Goal: Task Accomplishment & Management: Use online tool/utility

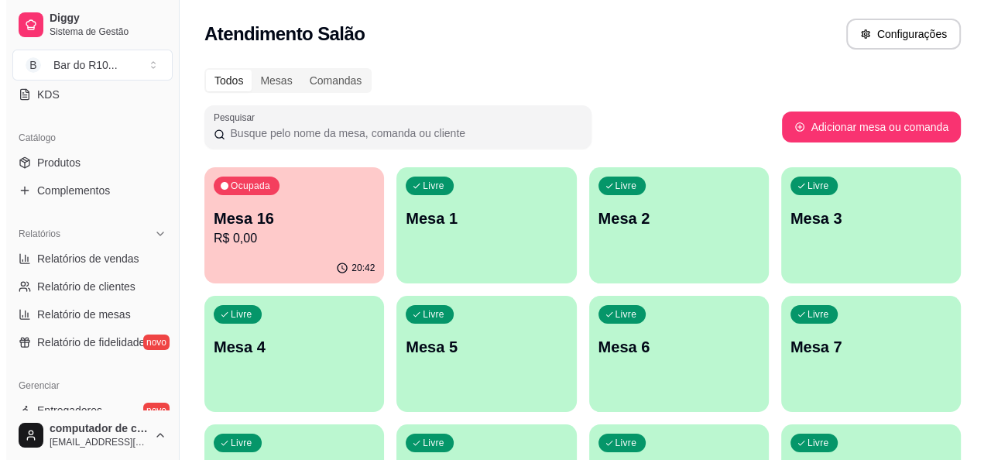
scroll to position [314, 0]
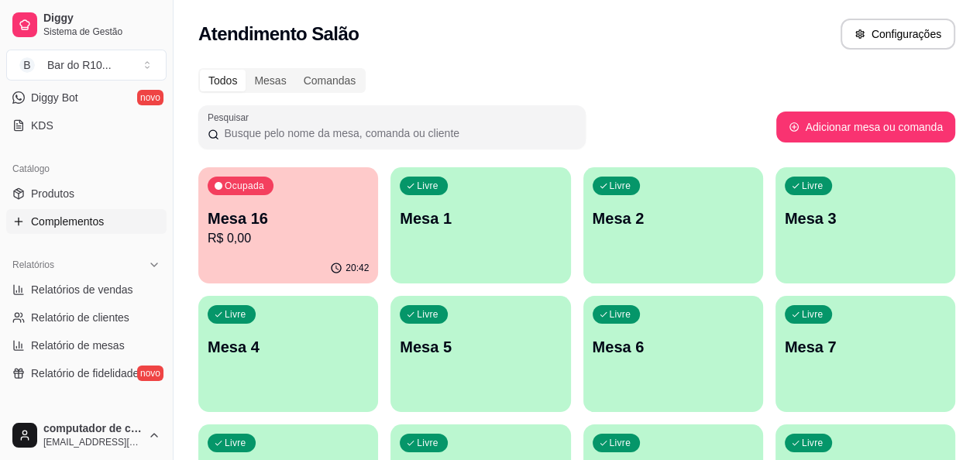
click at [19, 219] on icon at bounding box center [18, 221] width 12 height 12
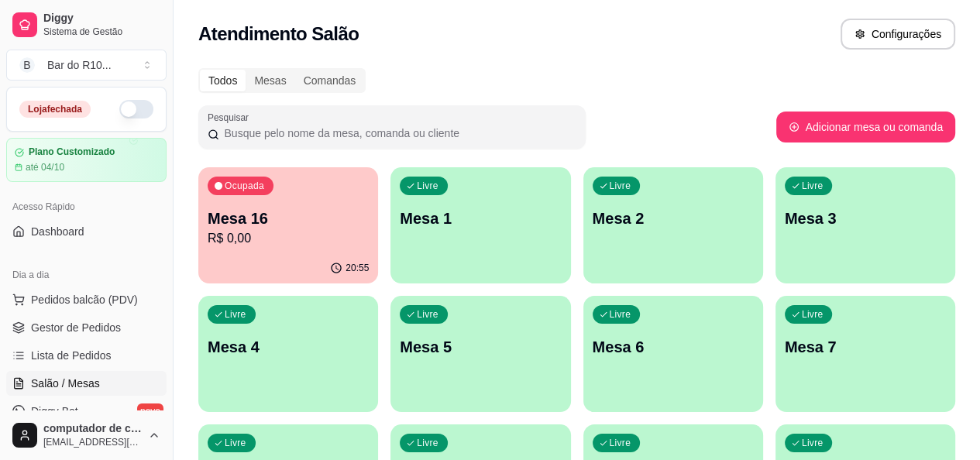
click at [284, 222] on p "Mesa 16" at bounding box center [288, 219] width 161 height 22
click at [74, 297] on span "Pedidos balcão (PDV)" at bounding box center [84, 299] width 107 height 15
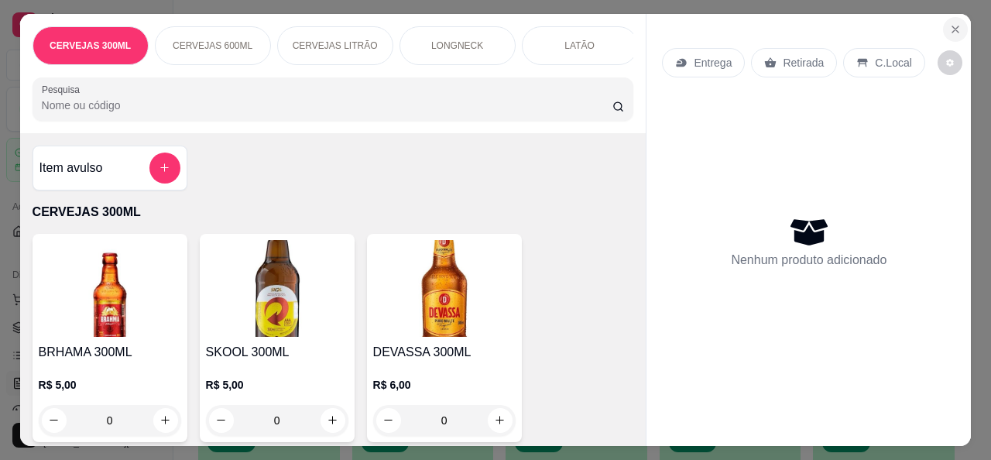
click at [952, 26] on icon "Close" at bounding box center [955, 29] width 6 height 6
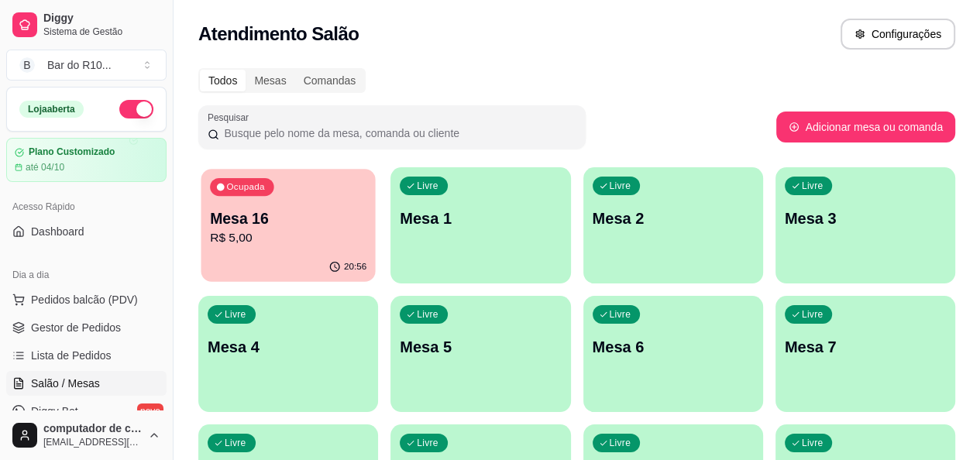
click at [287, 257] on div "20:56" at bounding box center [288, 266] width 174 height 29
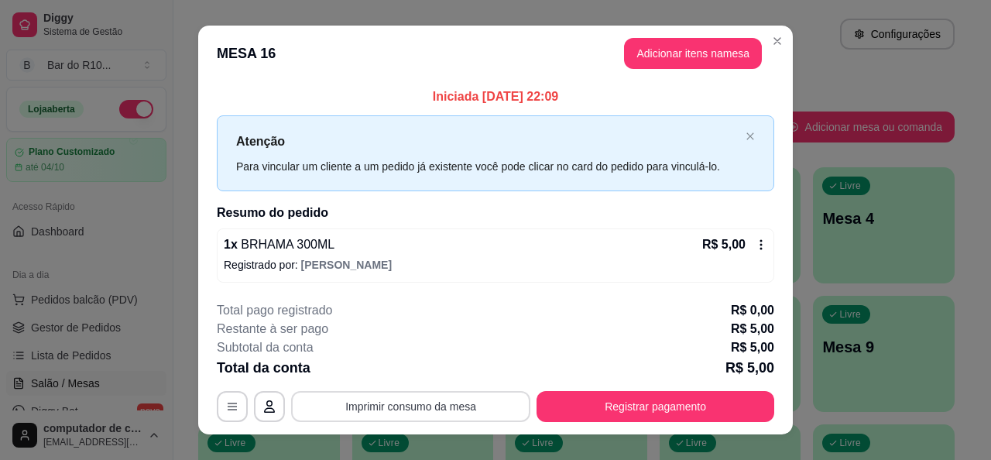
click at [420, 408] on button "Imprimir consumo da mesa" at bounding box center [410, 406] width 239 height 31
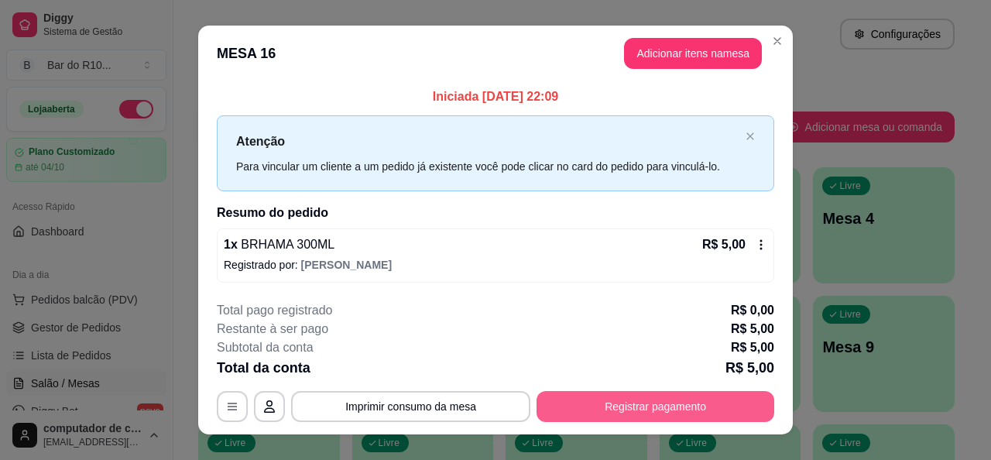
click at [630, 401] on button "Registrar pagamento" at bounding box center [656, 406] width 238 height 31
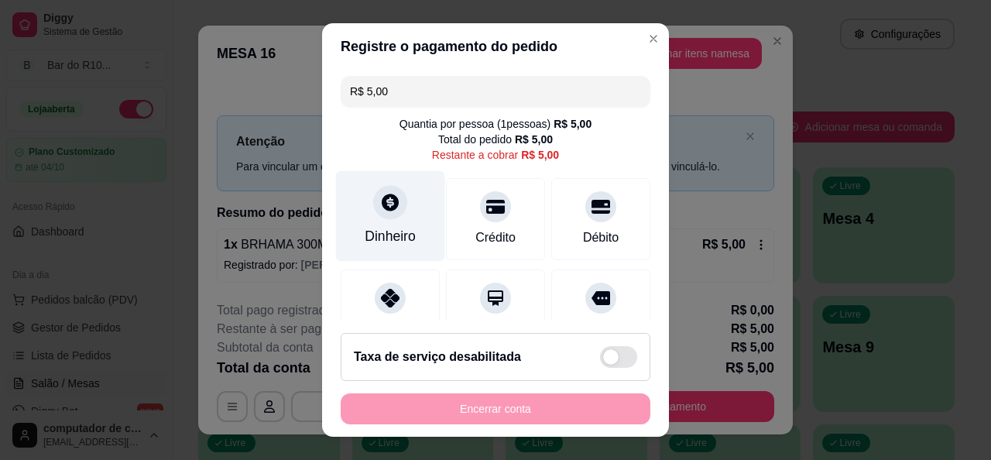
click at [372, 232] on div "Dinheiro" at bounding box center [390, 236] width 51 height 20
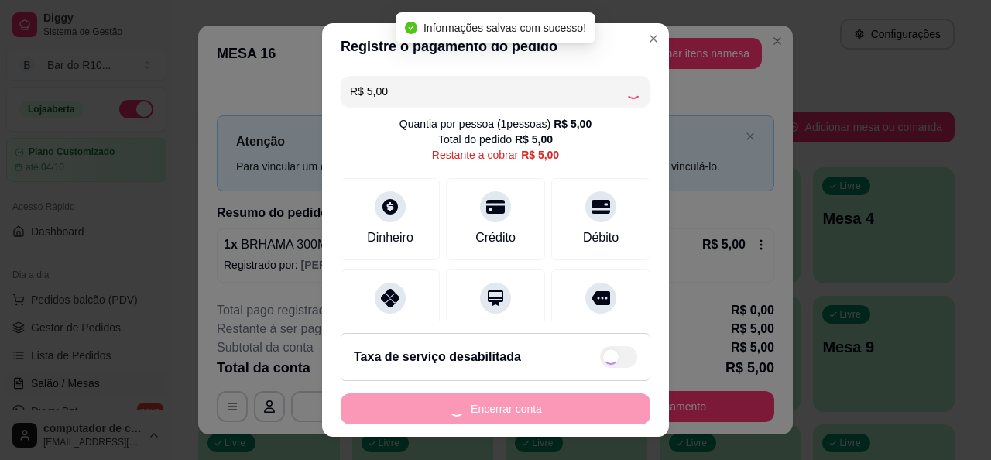
type input "R$ 0,00"
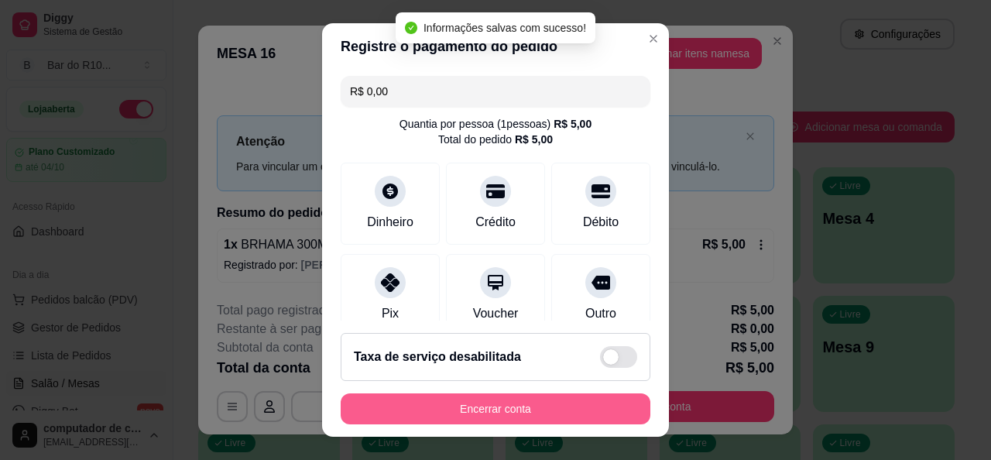
click at [494, 413] on button "Encerrar conta" at bounding box center [496, 408] width 310 height 31
